Goal: Information Seeking & Learning: Learn about a topic

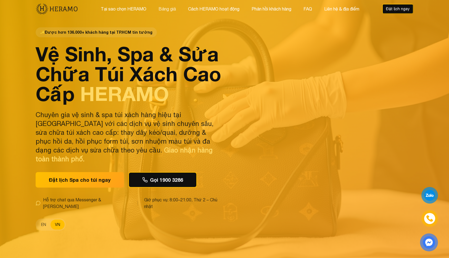
click at [165, 7] on button "Bảng giá" at bounding box center [167, 8] width 21 height 7
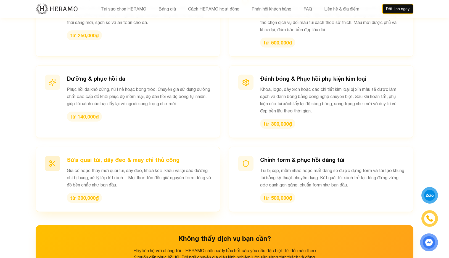
scroll to position [555, 0]
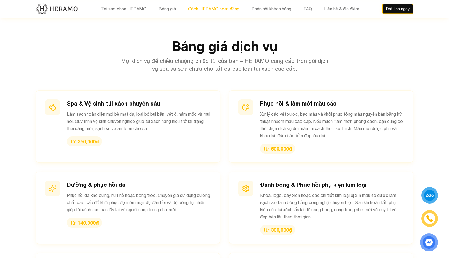
click at [199, 9] on button "Cách HERAMO hoạt động" at bounding box center [213, 8] width 55 height 7
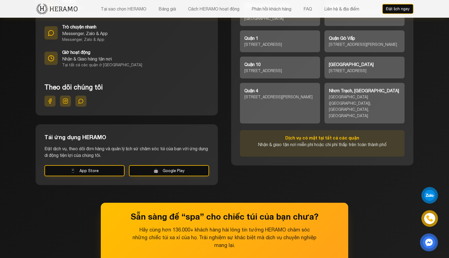
scroll to position [2408, 0]
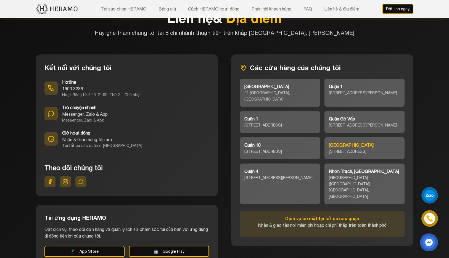
click at [354, 142] on div "[GEOGRAPHIC_DATA]" at bounding box center [364, 145] width 71 height 7
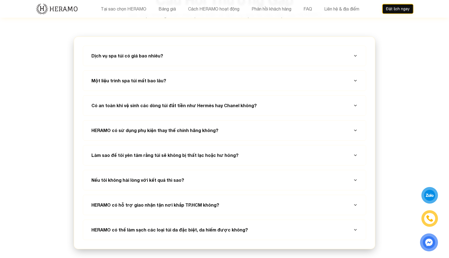
scroll to position [1925, 0]
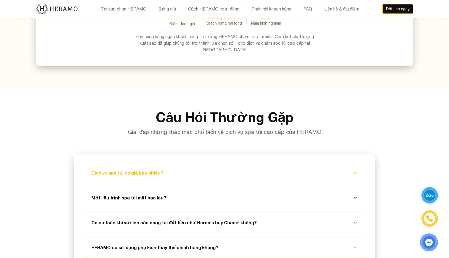
click at [156, 163] on button "Dịch vụ spa túi có giá bao nhiêu?" at bounding box center [224, 173] width 269 height 20
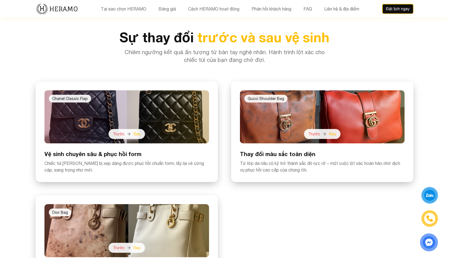
scroll to position [1257, 0]
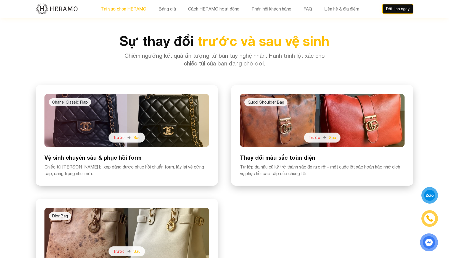
click at [110, 8] on button "Tại sao chọn HERAMO" at bounding box center [123, 8] width 49 height 7
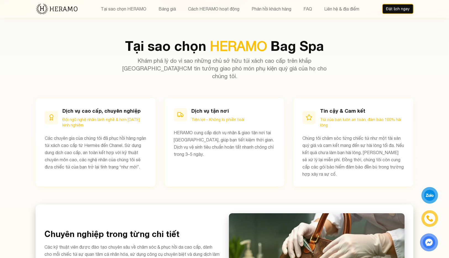
scroll to position [240, 0]
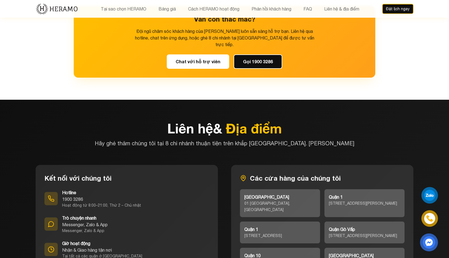
scroll to position [2338, 0]
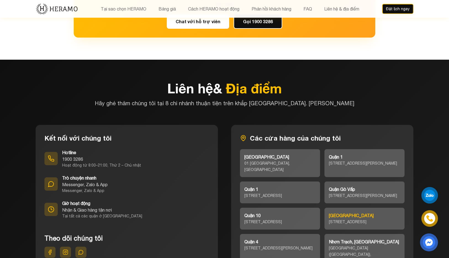
click at [339, 212] on div "[GEOGRAPHIC_DATA]" at bounding box center [364, 215] width 71 height 7
click at [431, 196] on div at bounding box center [429, 195] width 11 height 11
